Goal: Find specific page/section: Find specific page/section

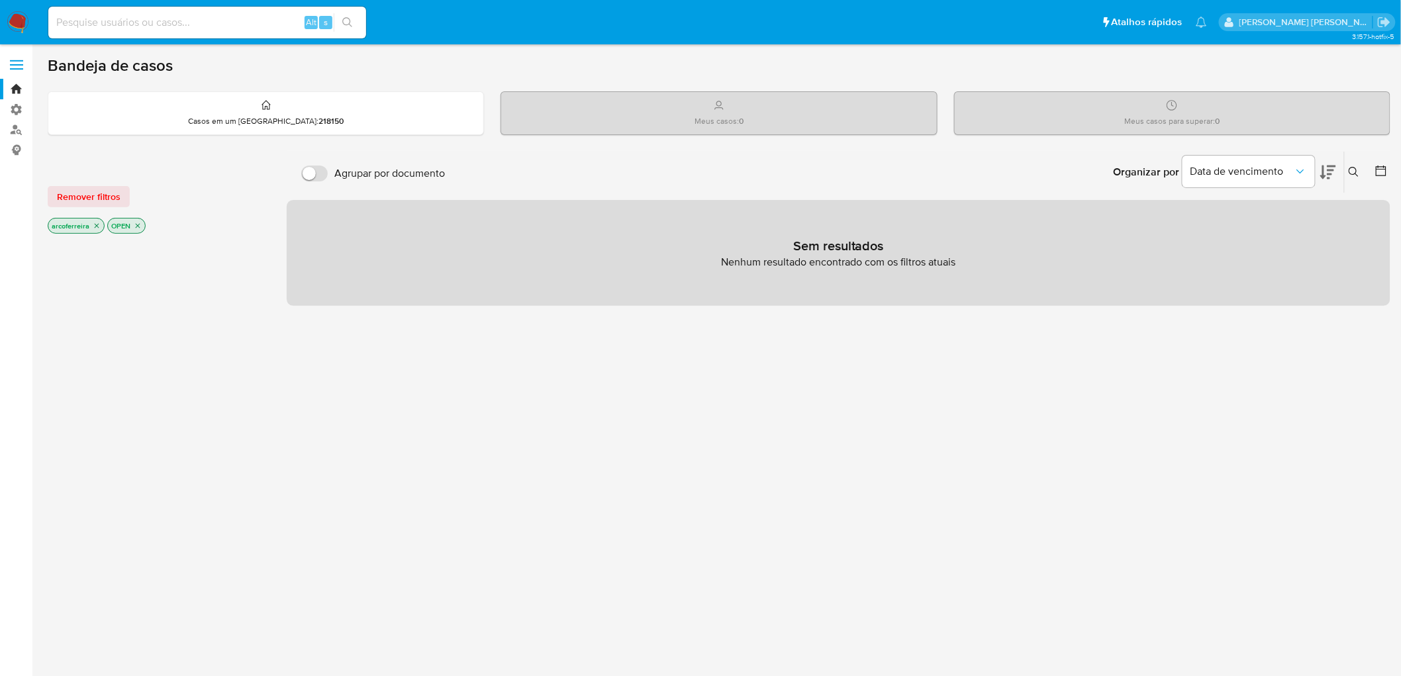
click at [93, 40] on div "Alt s" at bounding box center [207, 22] width 318 height 37
click at [91, 22] on input at bounding box center [207, 22] width 318 height 17
paste input "326437589"
type input "326437589"
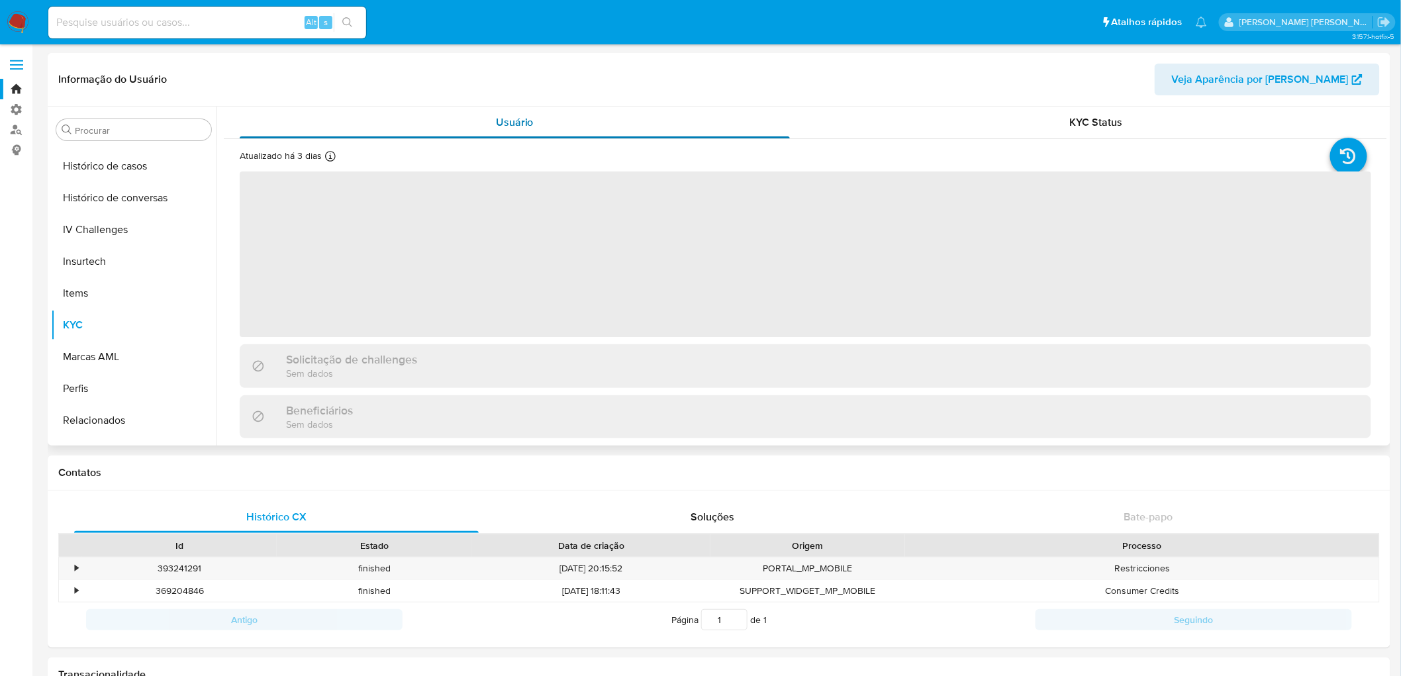
scroll to position [495, 0]
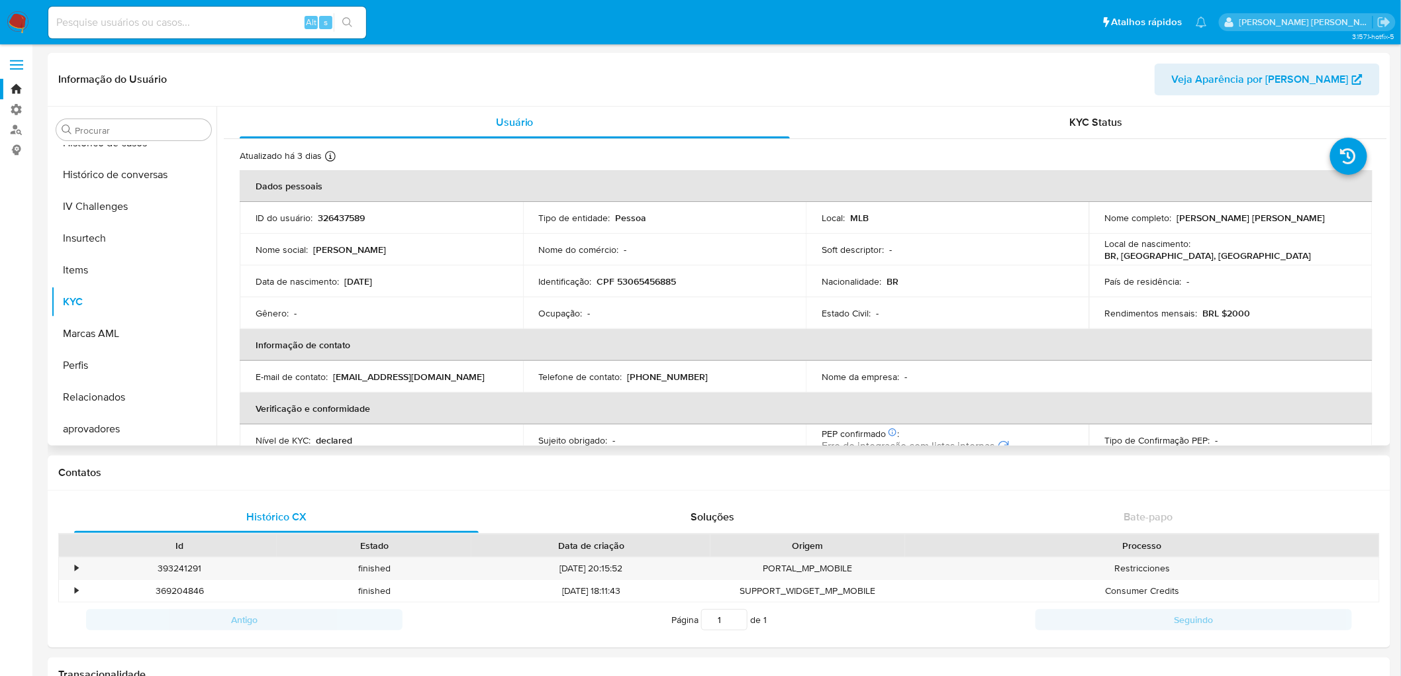
select select "10"
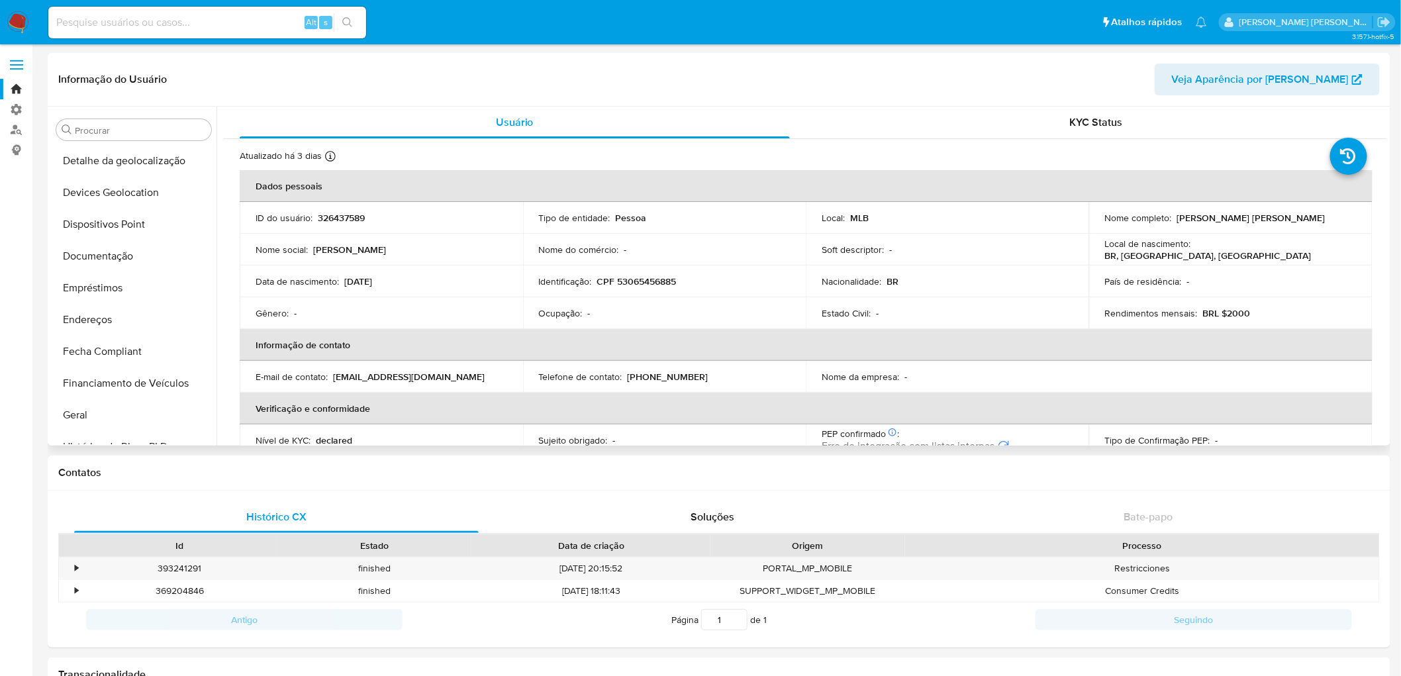
scroll to position [128, 0]
click at [156, 287] on button "Documentação" at bounding box center [128, 288] width 155 height 32
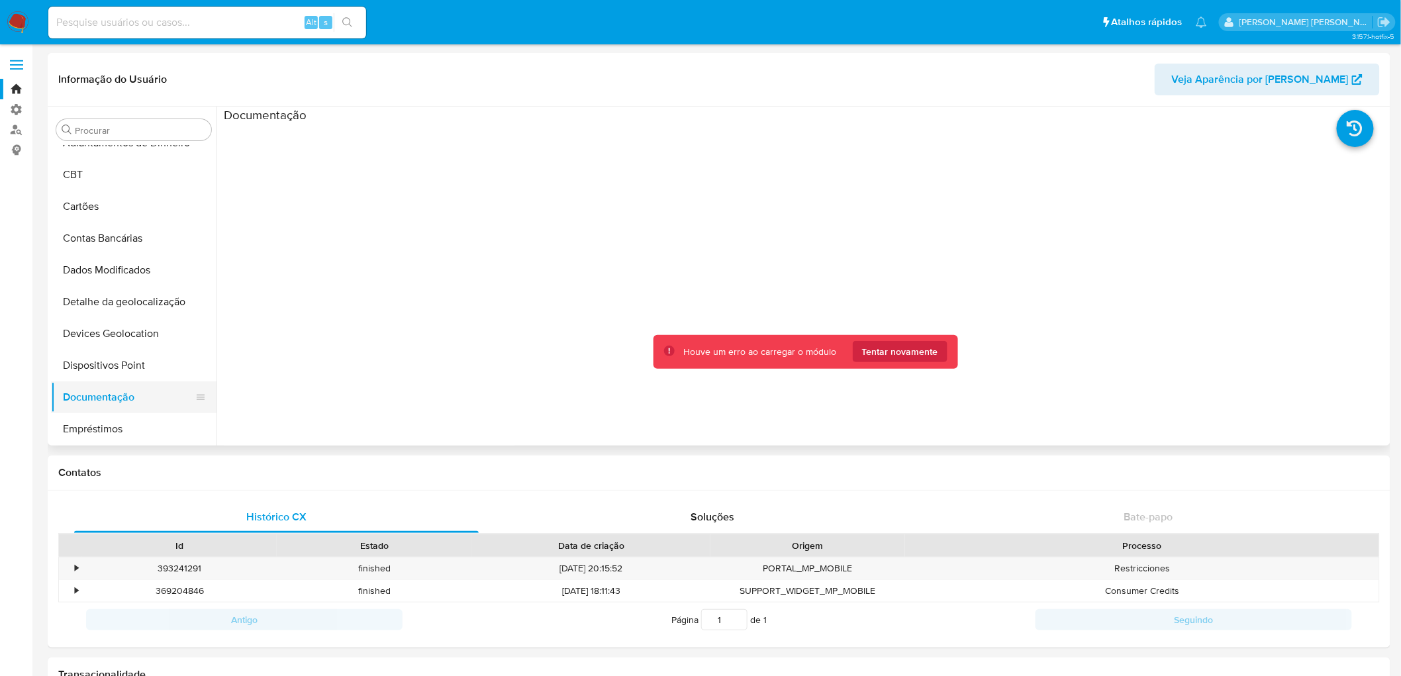
scroll to position [0, 0]
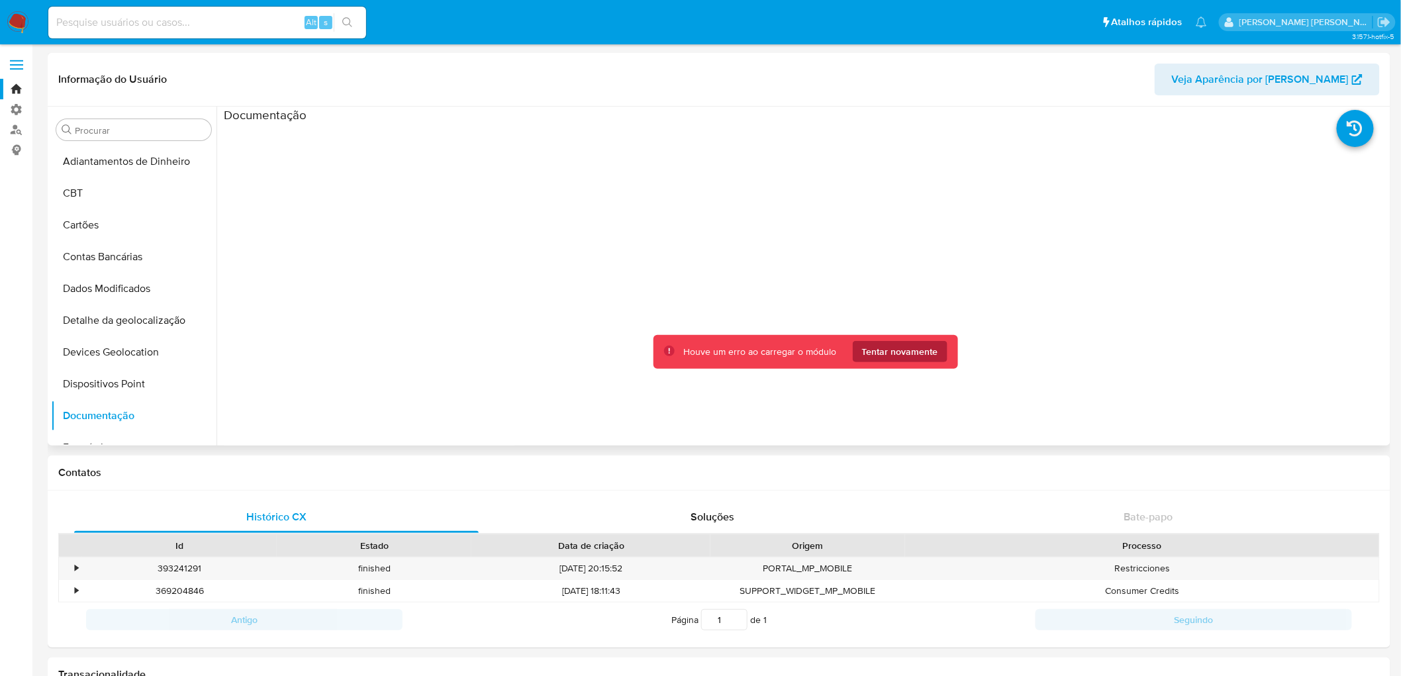
click at [890, 348] on span "Tentar novamente" at bounding box center [900, 351] width 76 height 21
click at [91, 226] on button "Cartões" at bounding box center [128, 225] width 155 height 32
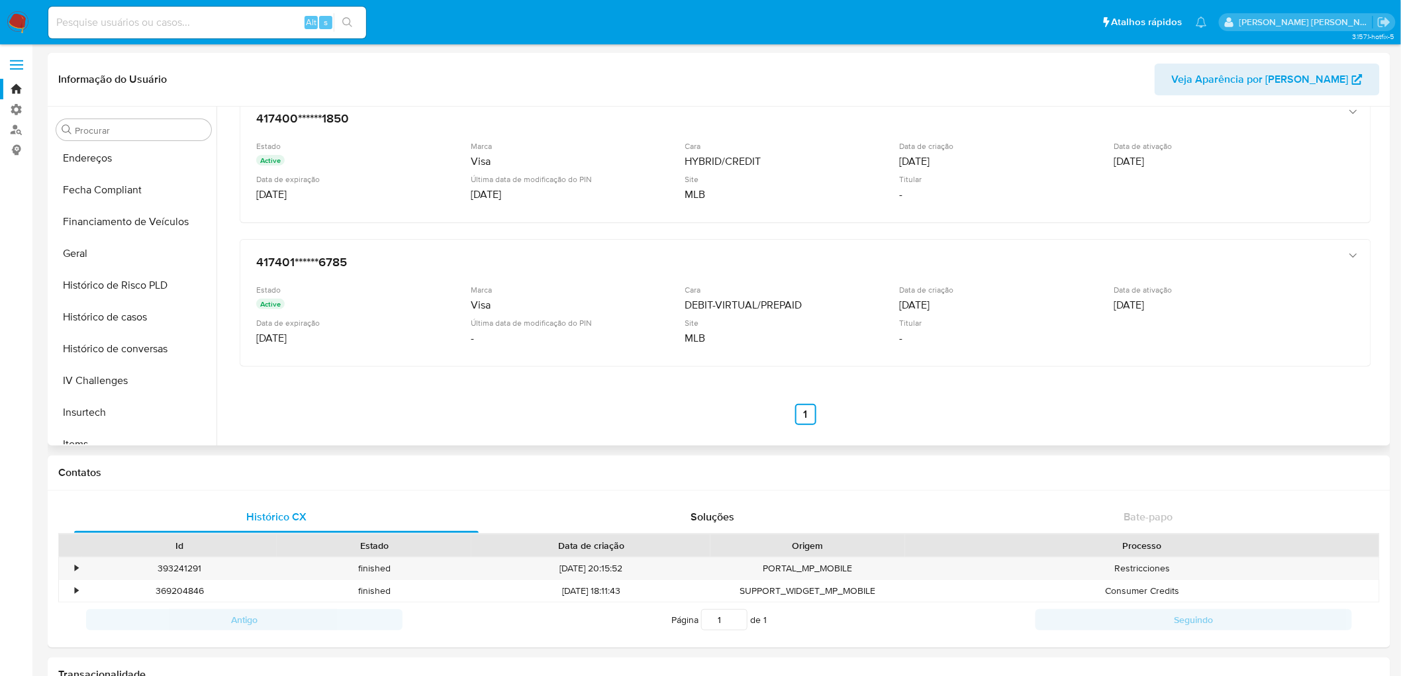
scroll to position [366, 0]
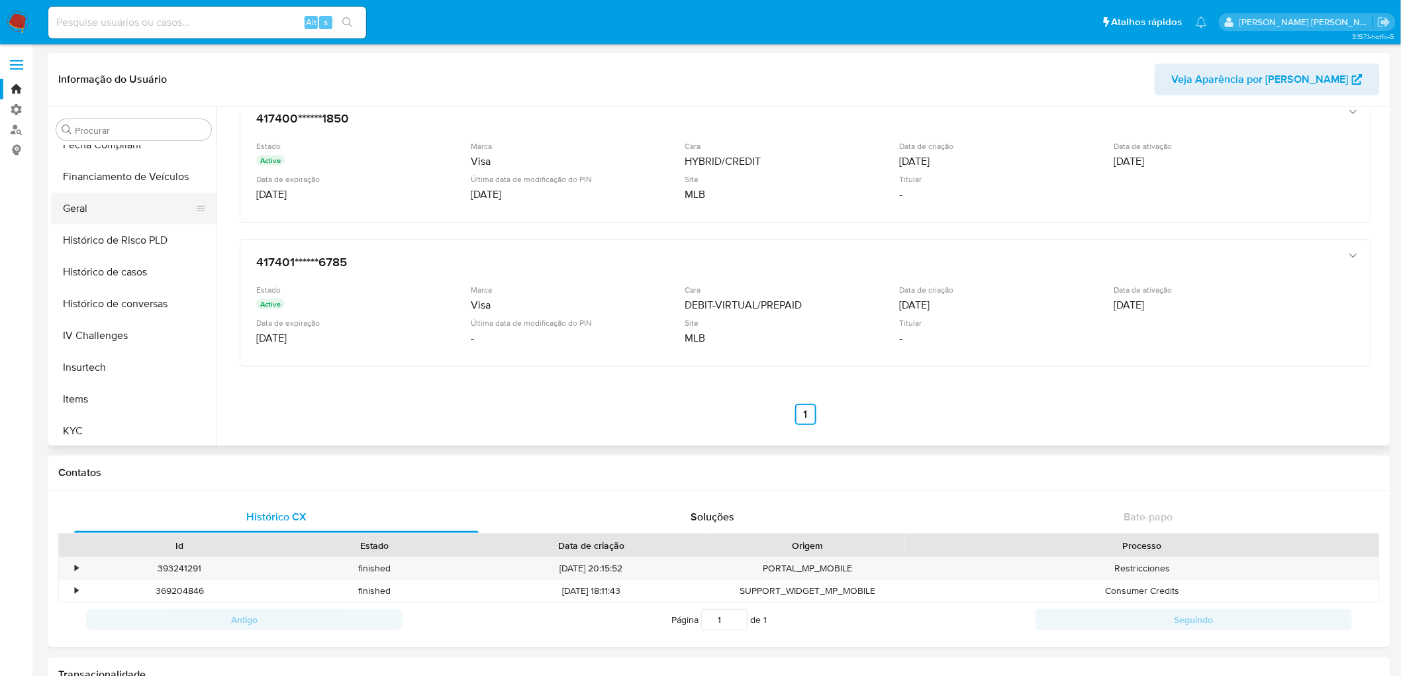
click at [91, 214] on button "Geral" at bounding box center [128, 209] width 155 height 32
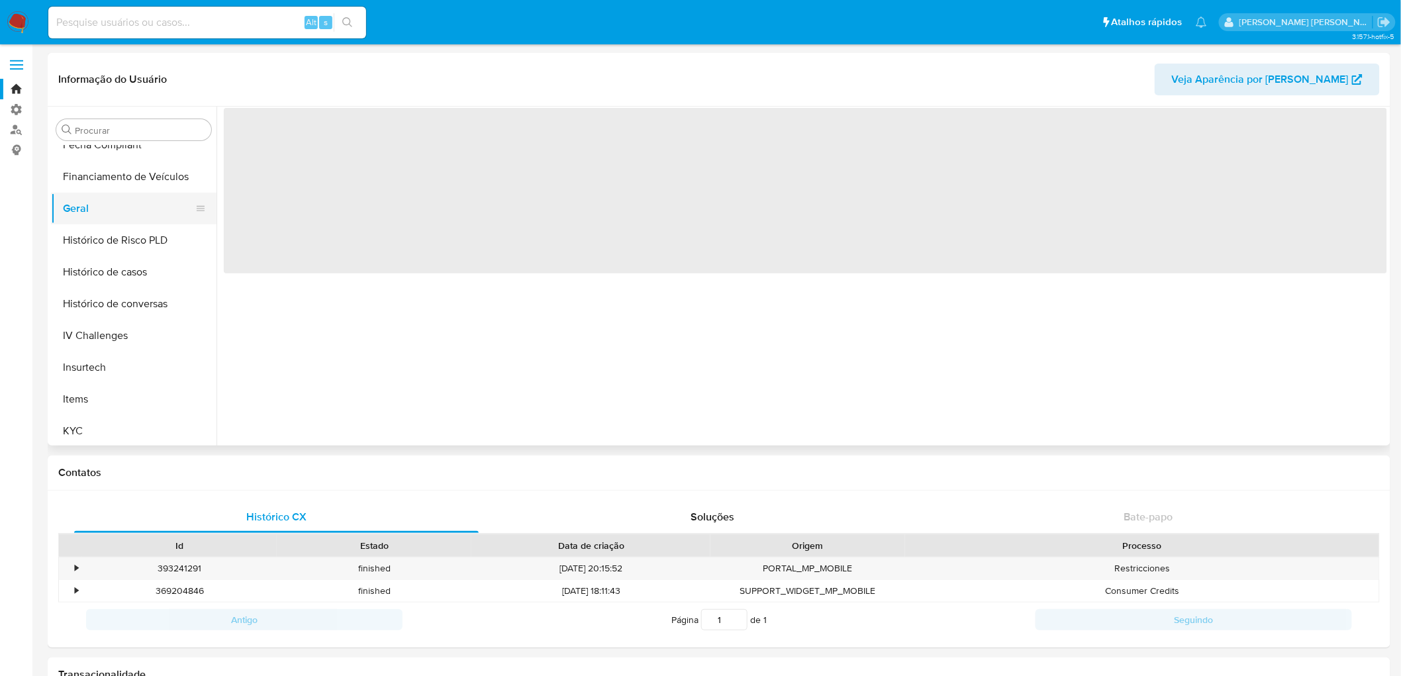
scroll to position [0, 0]
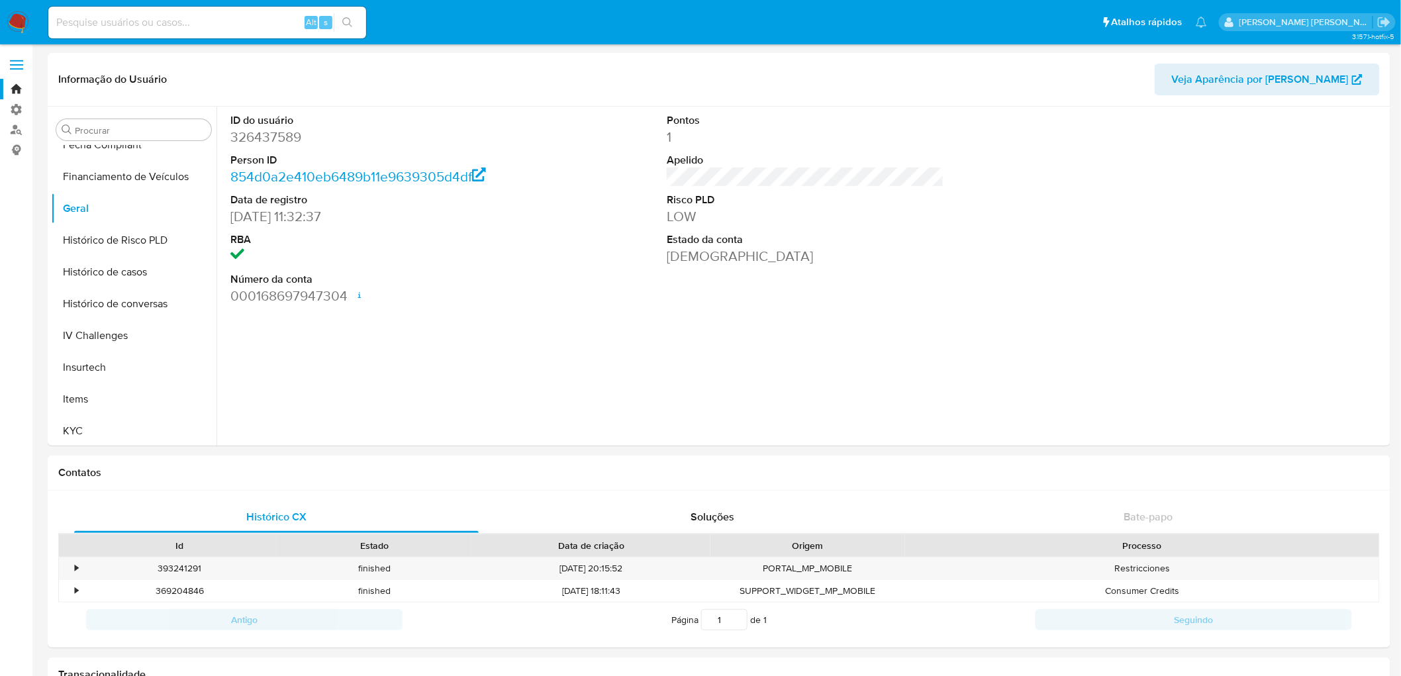
click at [210, 24] on input at bounding box center [207, 22] width 318 height 17
paste input "326437589"
click at [116, 21] on input "326437589" at bounding box center [207, 22] width 318 height 17
paste input "1014398361"
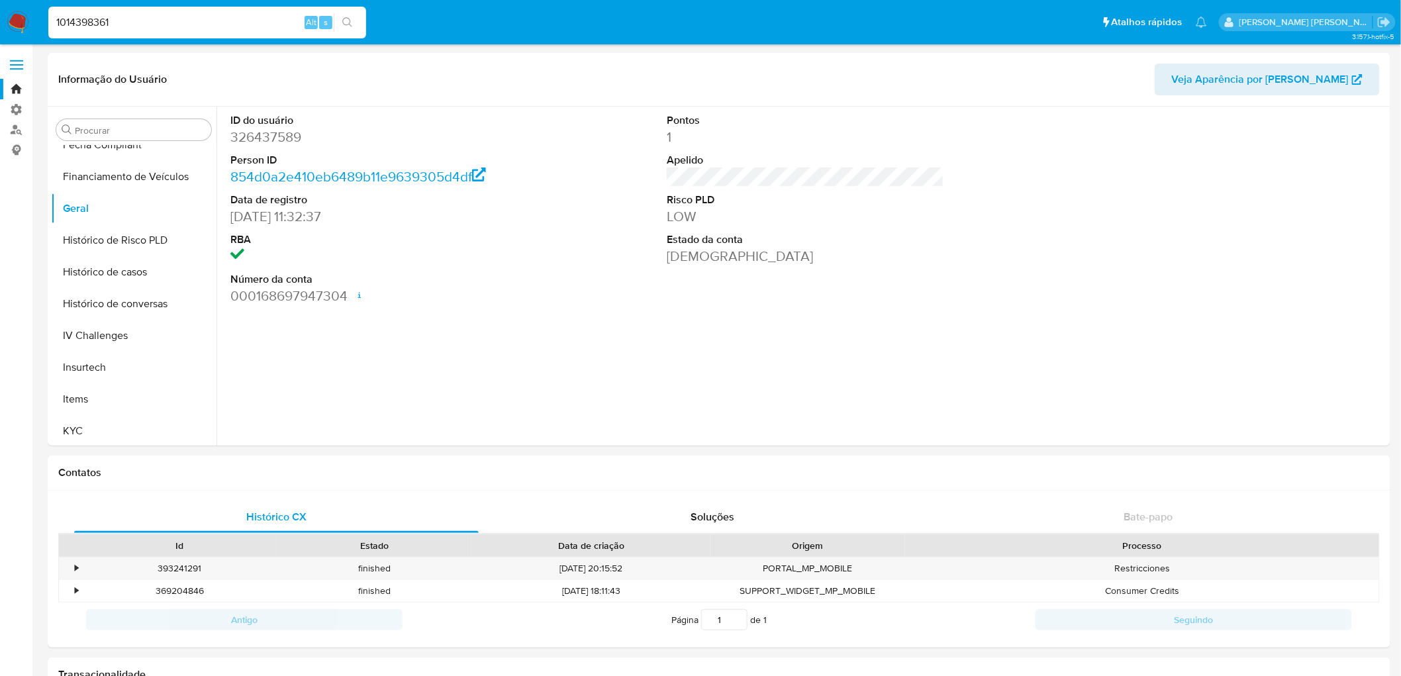
type input "1014398361"
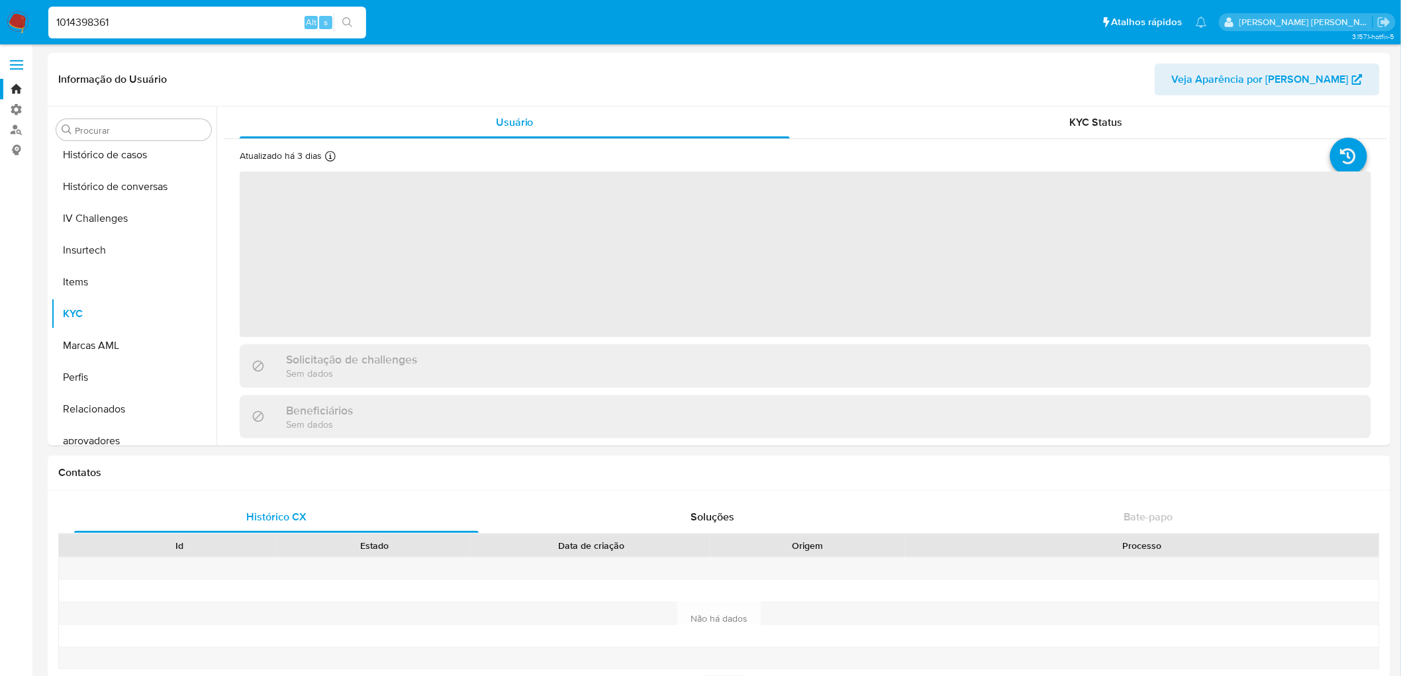
scroll to position [495, 0]
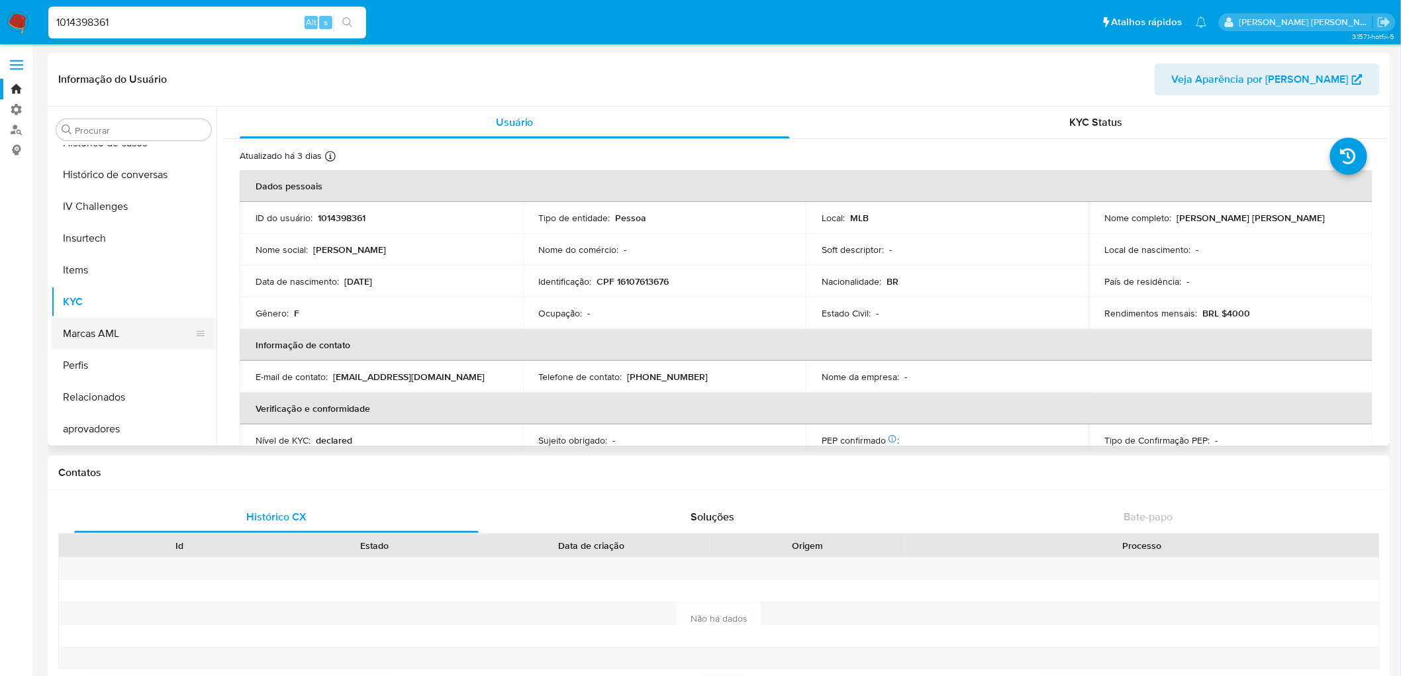
select select "10"
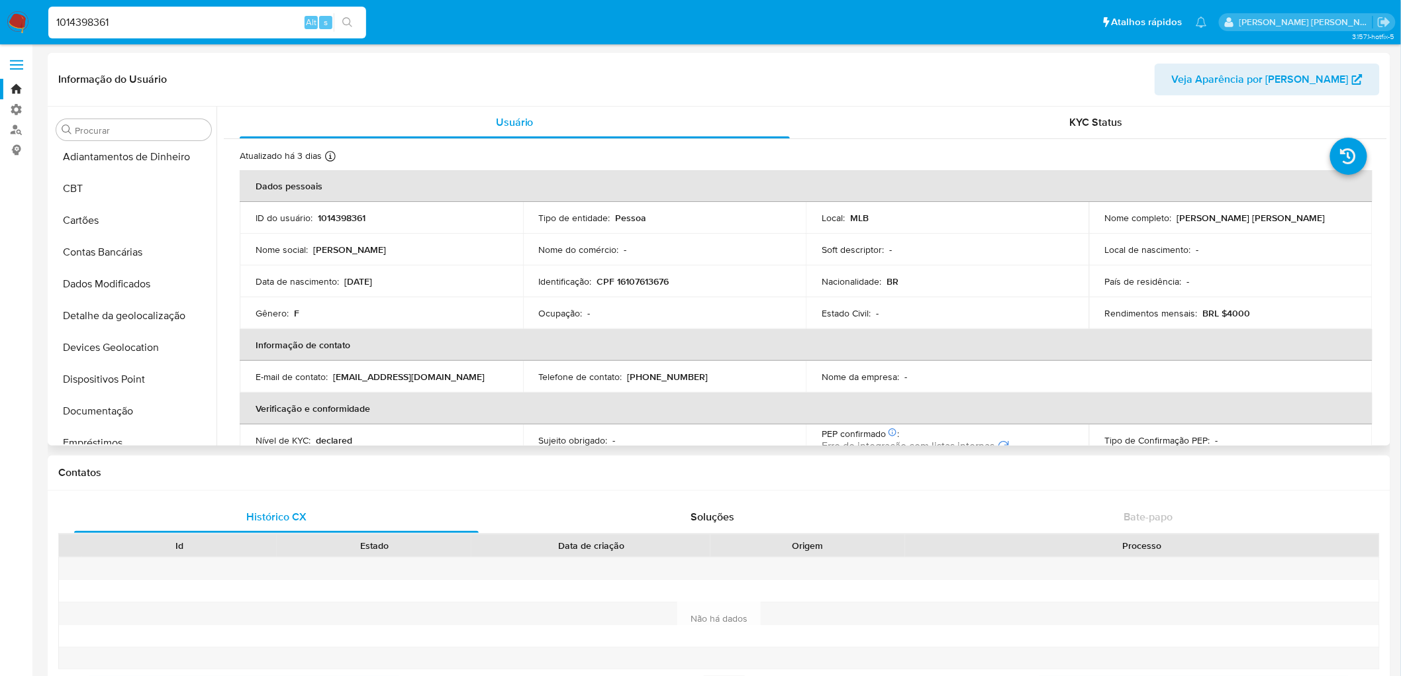
scroll to position [0, 0]
click at [124, 220] on button "Cartões" at bounding box center [128, 225] width 155 height 32
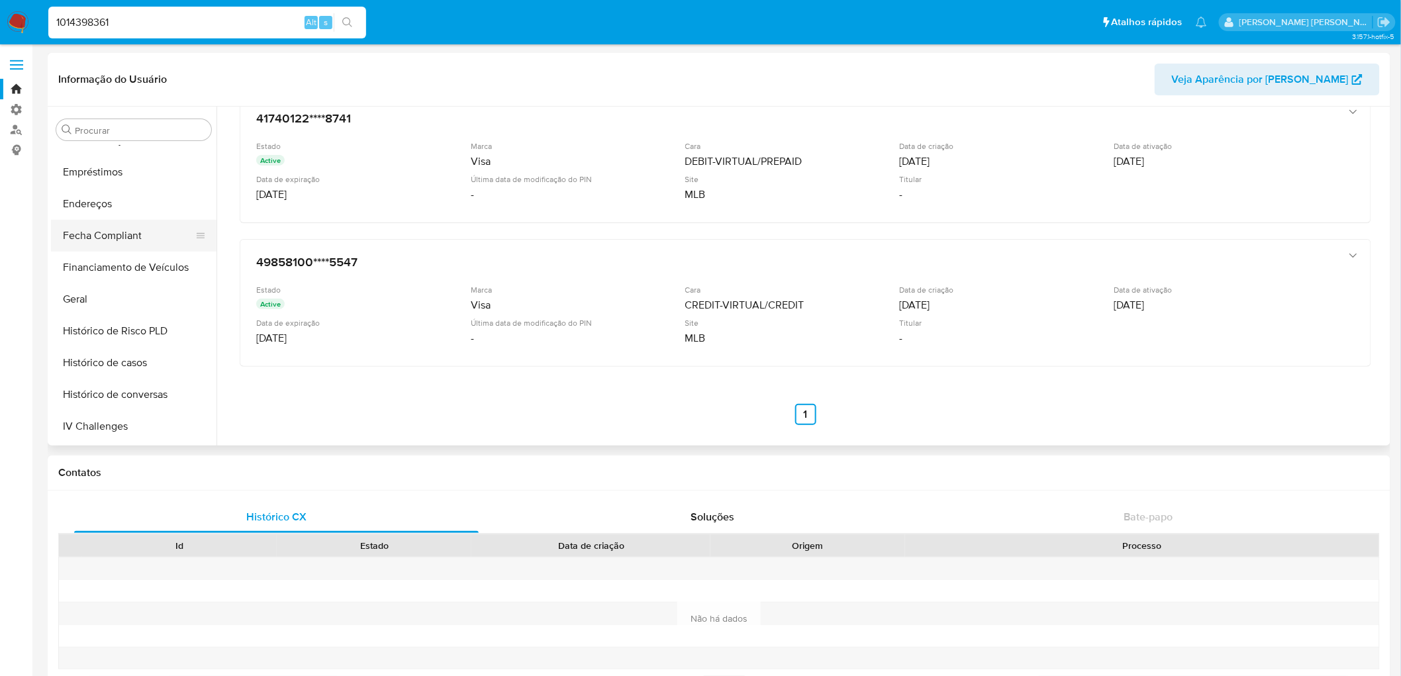
scroll to position [202, 0]
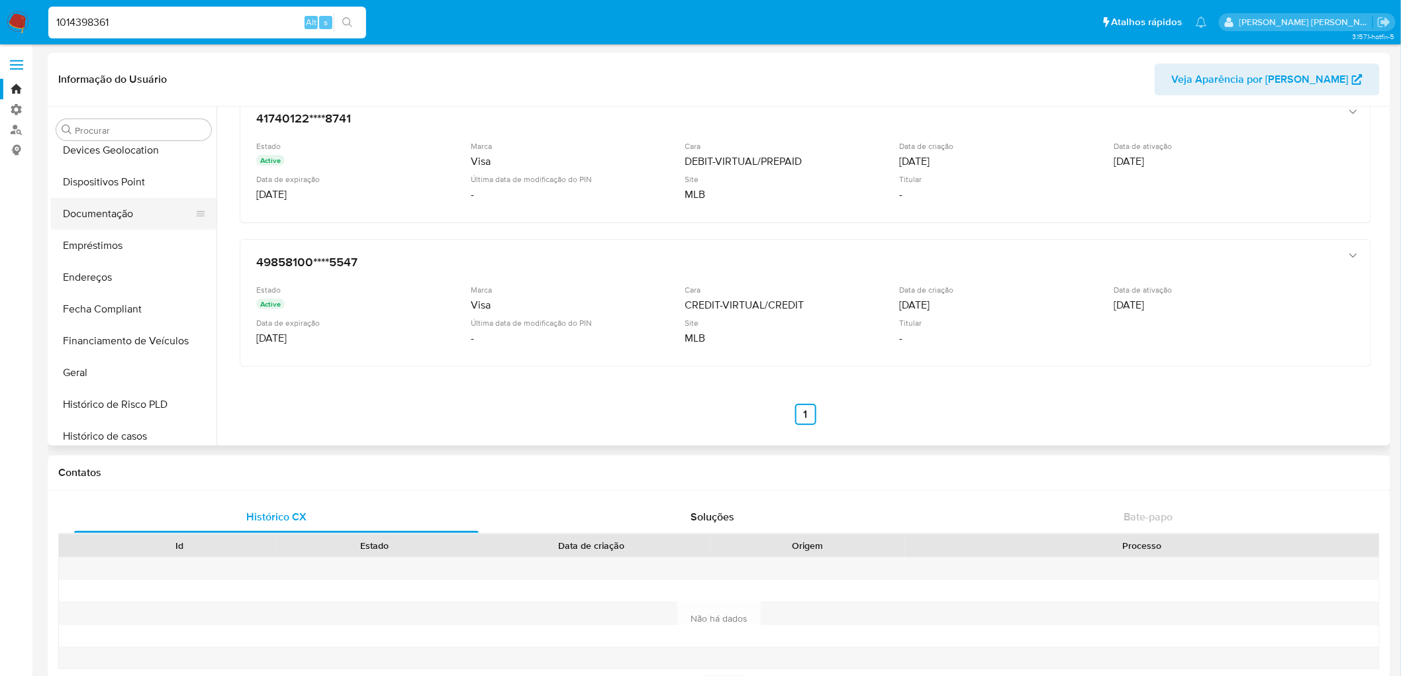
click at [111, 215] on button "Documentação" at bounding box center [128, 214] width 155 height 32
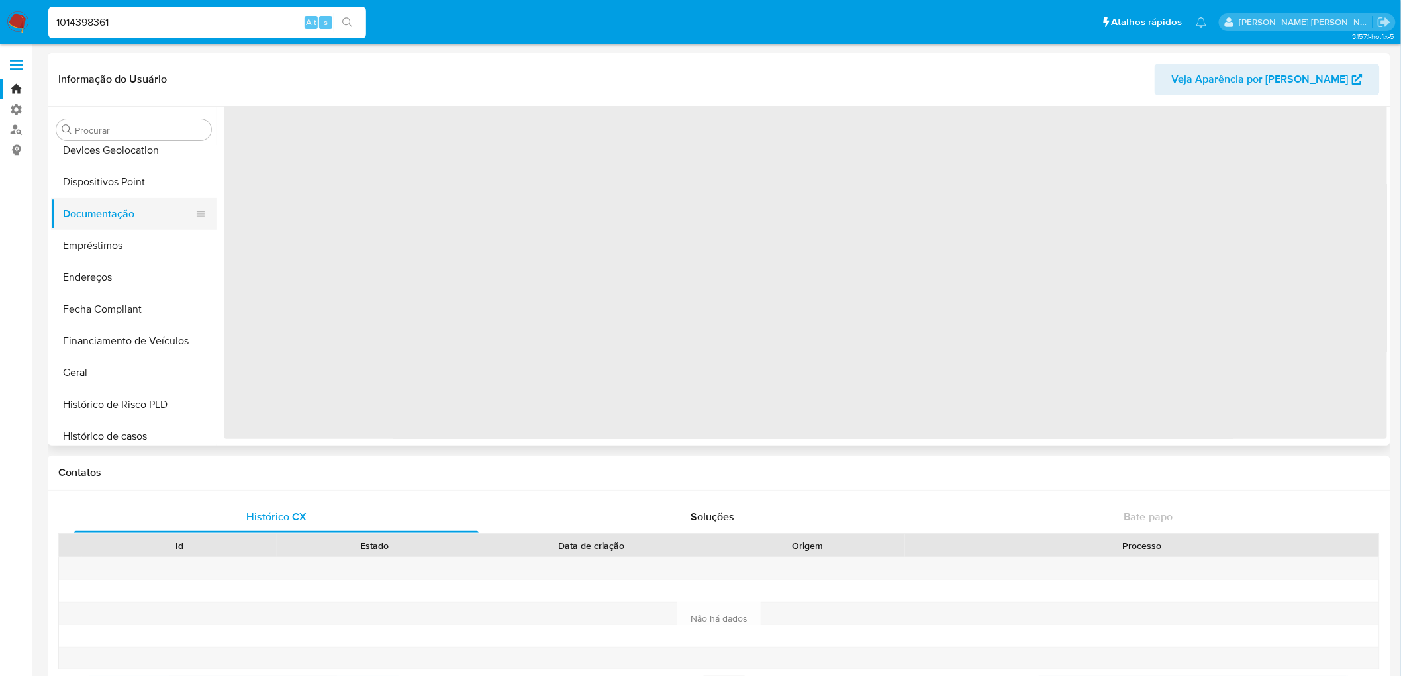
scroll to position [0, 0]
